Goal: Information Seeking & Learning: Learn about a topic

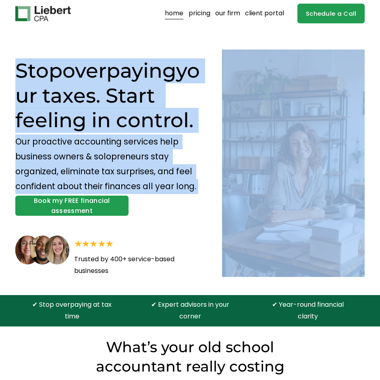
click at [177, 170] on div "Stop overpaying your taxes. Start feeling in control. Our proactive accounting …" at bounding box center [190, 167] width 380 height 255
click at [172, 176] on p "Our proactive accounting services help business owners & solopreneurs stay orga…" at bounding box center [108, 165] width 187 height 60
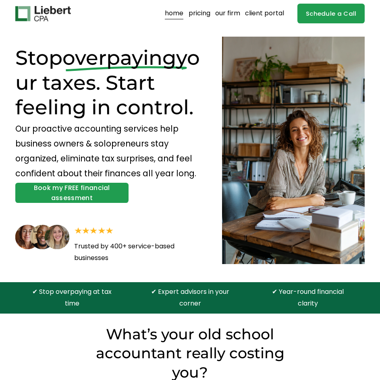
click at [201, 14] on link "pricing" at bounding box center [200, 13] width 22 height 13
click at [202, 16] on link "pricing" at bounding box center [200, 13] width 22 height 13
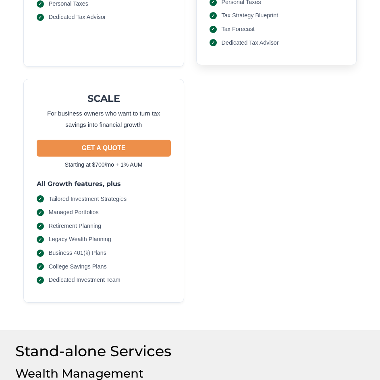
scroll to position [322, 0]
